Goal: Task Accomplishment & Management: Manage account settings

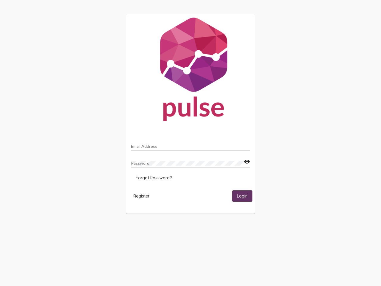
click at [191, 144] on input "Email Address" at bounding box center [190, 146] width 119 height 5
click at [247, 162] on mat-icon "visibility" at bounding box center [247, 161] width 6 height 7
click at [154, 178] on span "Forgot Password?" at bounding box center [154, 177] width 36 height 5
click at [141, 196] on span "Register" at bounding box center [141, 195] width 16 height 5
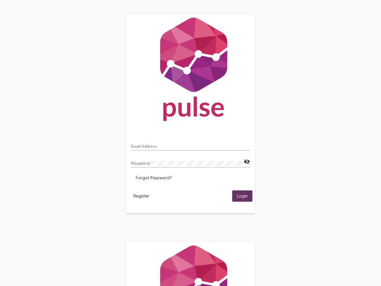
click at [242, 196] on span "Login" at bounding box center [242, 196] width 11 height 5
